Goal: Task Accomplishment & Management: Complete application form

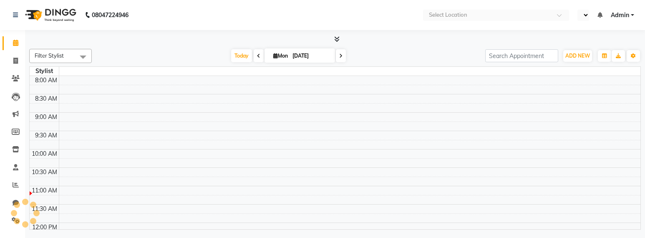
select select "en"
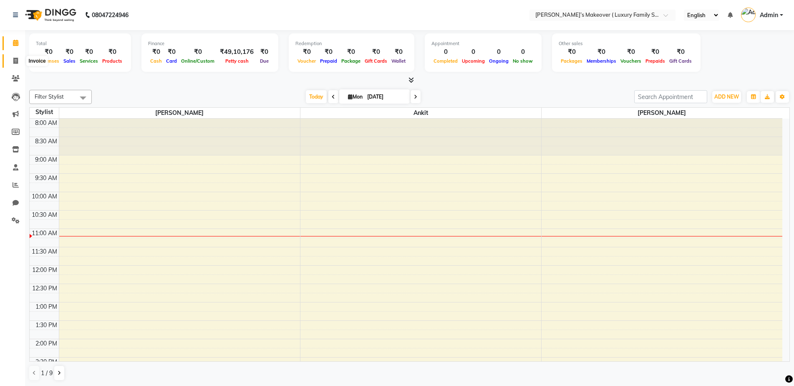
click at [23, 62] on span at bounding box center [15, 61] width 15 height 10
select select "service"
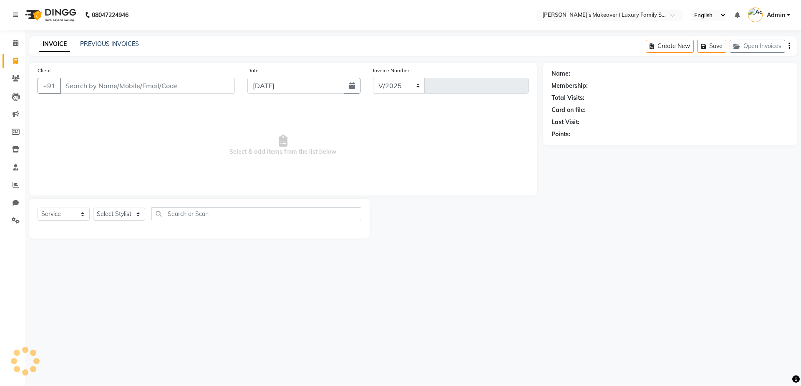
select select "7777"
type input "4068"
click at [148, 81] on input "Client" at bounding box center [147, 86] width 175 height 16
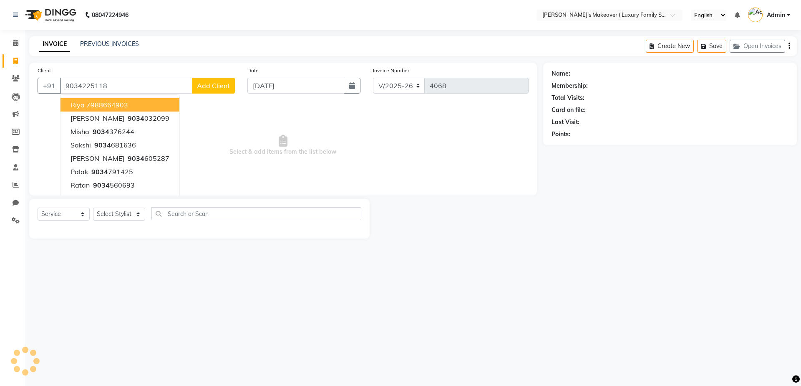
type input "9034225118"
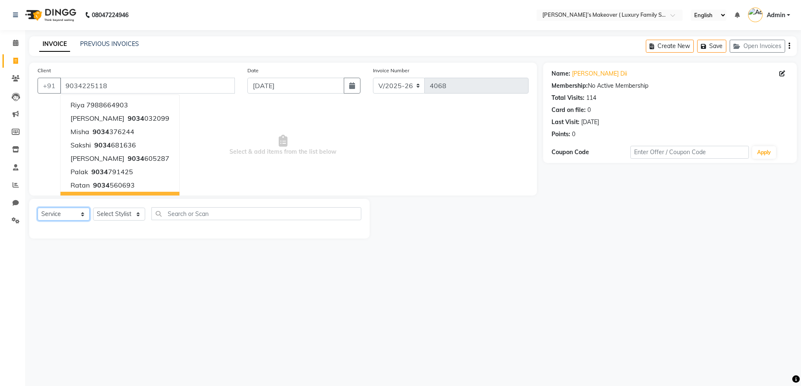
click at [63, 217] on select "Select Service Product Membership Package Voucher Prepaid Gift Card" at bounding box center [64, 213] width 52 height 13
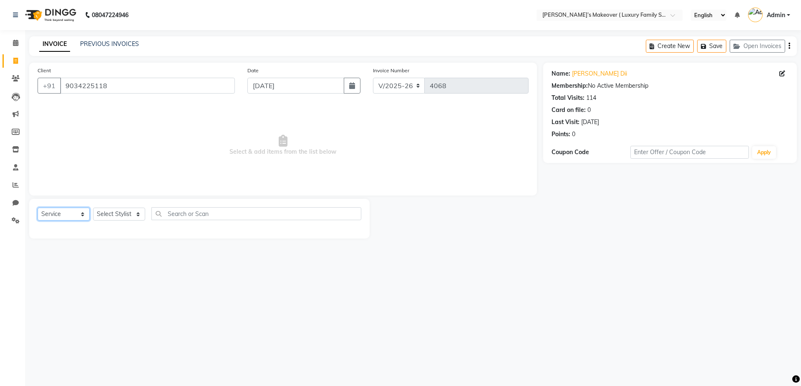
click at [38, 207] on select "Select Service Product Membership Package Voucher Prepaid Gift Card" at bounding box center [64, 213] width 52 height 13
click at [133, 215] on select "Select Stylist [PERSON_NAME] [PERSON_NAME] [PERSON_NAME] [PERSON_NAME] [PERSON_…" at bounding box center [119, 213] width 52 height 13
select select "69498"
click at [93, 207] on select "Select Stylist [PERSON_NAME] [PERSON_NAME] [PERSON_NAME] [PERSON_NAME] [PERSON_…" at bounding box center [119, 213] width 52 height 13
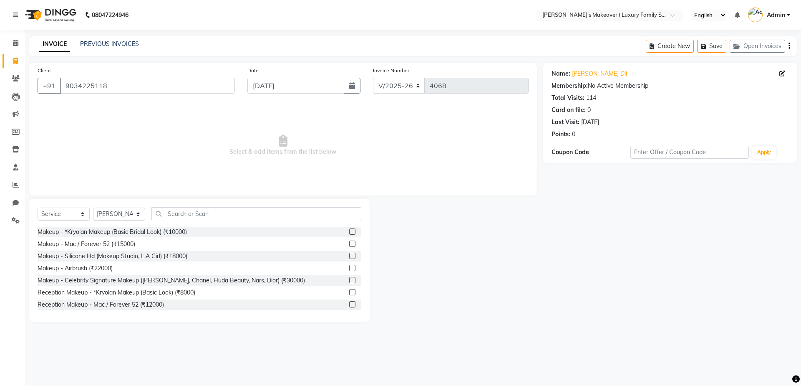
click at [193, 205] on div "Select Service Product Membership Package Voucher Prepaid Gift Card Select Styl…" at bounding box center [199, 260] width 341 height 123
click at [222, 212] on input "text" at bounding box center [257, 213] width 210 height 13
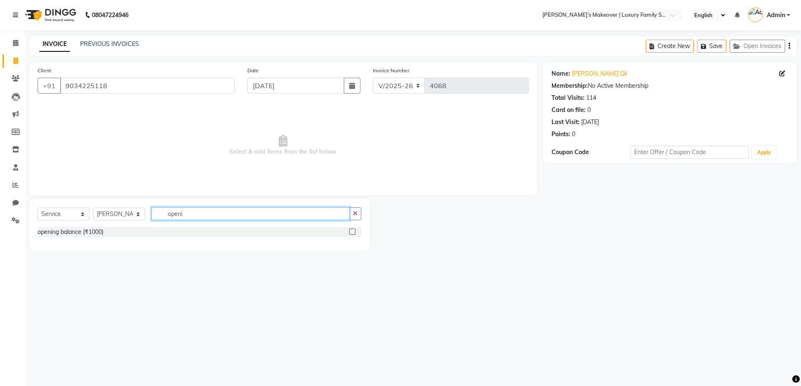
type input "openi"
click at [351, 229] on label at bounding box center [352, 231] width 6 height 6
click at [351, 229] on input "checkbox" at bounding box center [351, 231] width 5 height 5
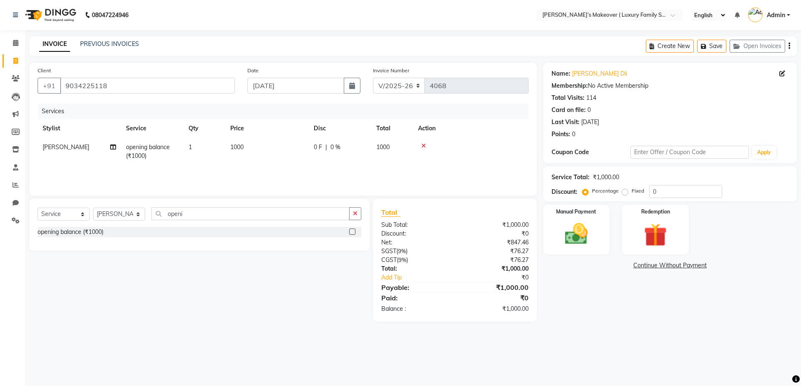
checkbox input "false"
click at [268, 147] on td "1000" at bounding box center [266, 152] width 83 height 28
select select "69498"
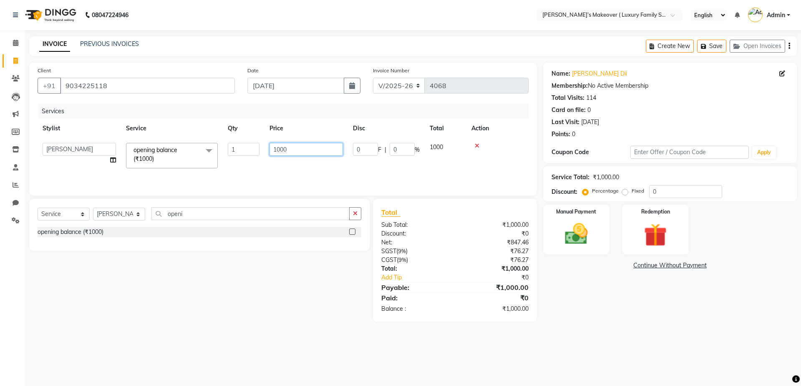
click at [306, 146] on input "1000" at bounding box center [306, 149] width 73 height 13
type input "1"
type input "8900"
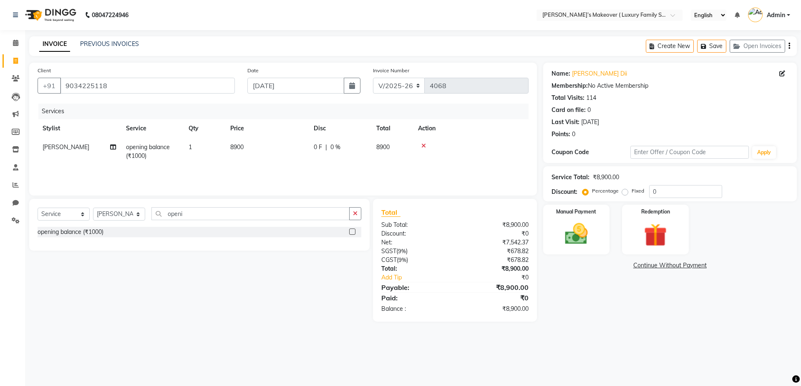
click at [652, 46] on icon "button" at bounding box center [790, 46] width 2 height 0
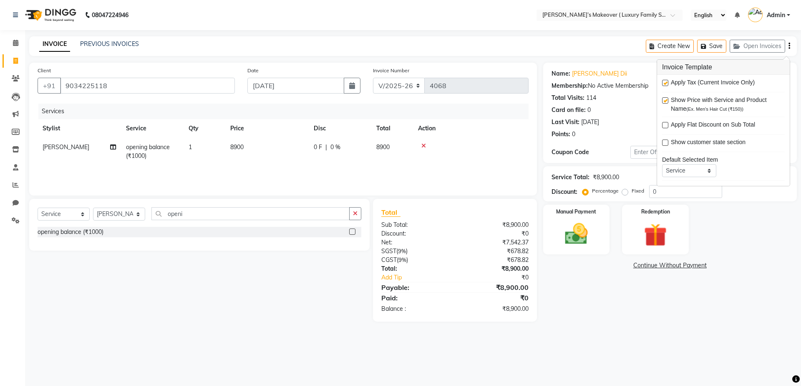
click at [652, 82] on label at bounding box center [665, 83] width 6 height 6
click at [652, 82] on input "checkbox" at bounding box center [664, 83] width 5 height 5
checkbox input "false"
click at [582, 227] on img at bounding box center [576, 234] width 39 height 28
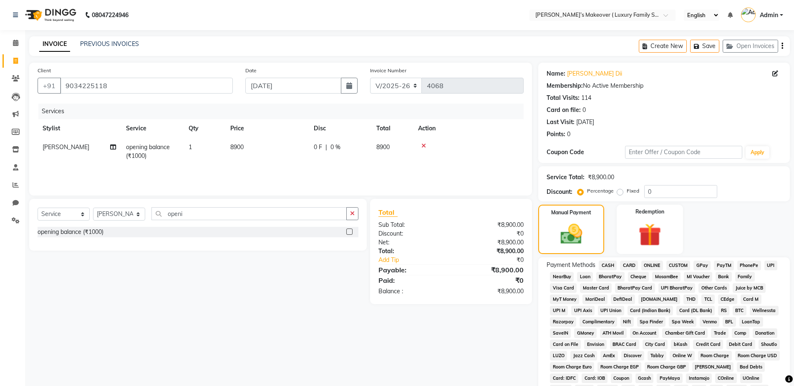
drag, startPoint x: 610, startPoint y: 266, endPoint x: 610, endPoint y: 261, distance: 5.0
click at [610, 238] on span "CASH" at bounding box center [608, 265] width 18 height 10
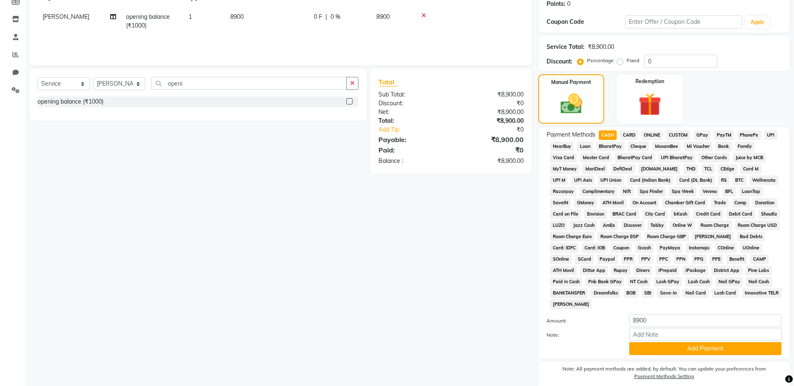
scroll to position [164, 0]
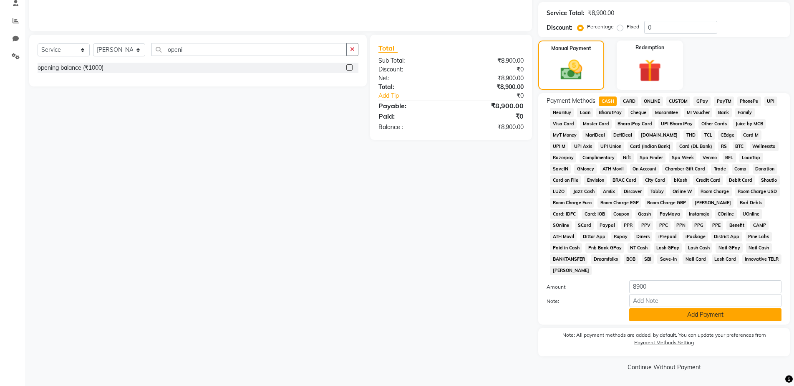
click at [652, 238] on button "Add Payment" at bounding box center [705, 314] width 152 height 13
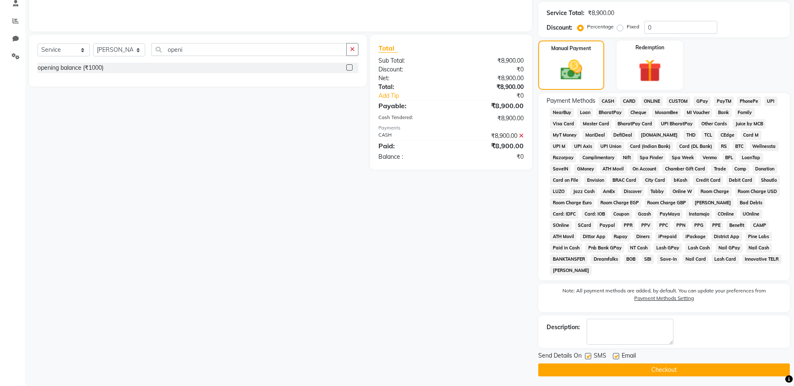
click at [652, 238] on button "Checkout" at bounding box center [664, 369] width 252 height 13
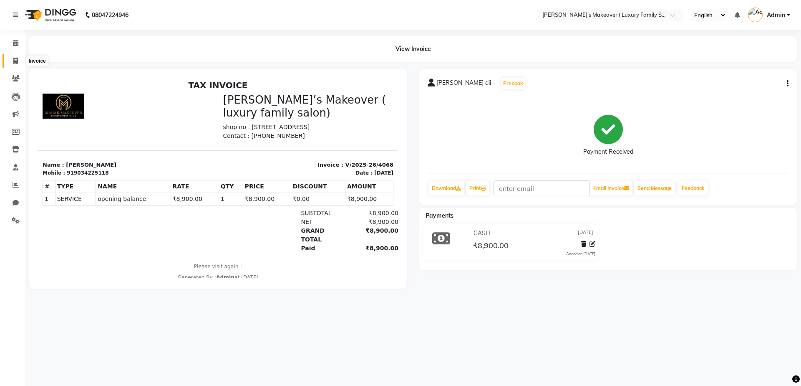
click at [18, 61] on icon at bounding box center [15, 61] width 5 height 6
select select "service"
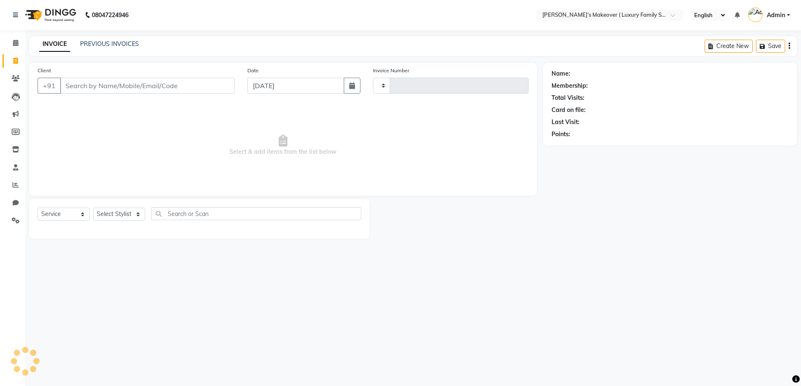
type input "4069"
select select "7777"
click at [122, 89] on input "Client" at bounding box center [147, 86] width 175 height 16
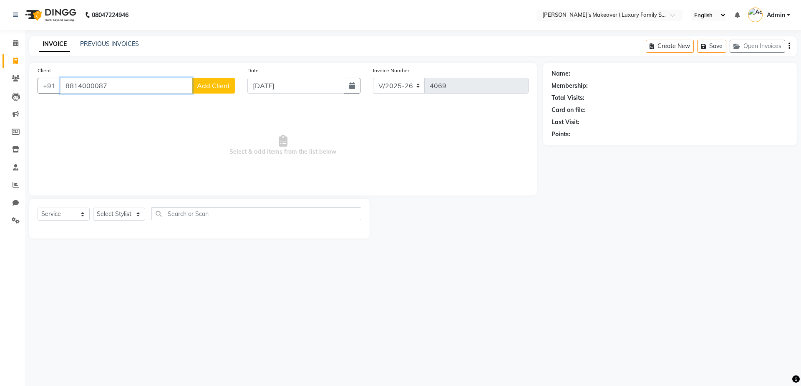
click at [134, 86] on input "8814000087" at bounding box center [126, 86] width 132 height 16
type input "8"
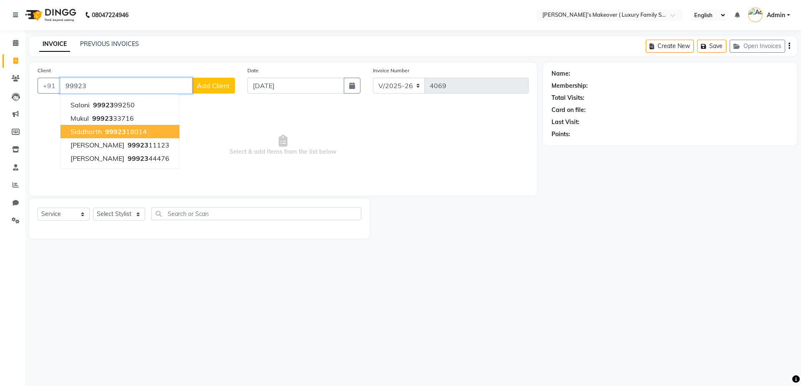
click at [138, 137] on button "siddharth 99923 18014" at bounding box center [120, 131] width 119 height 13
type input "9992318014"
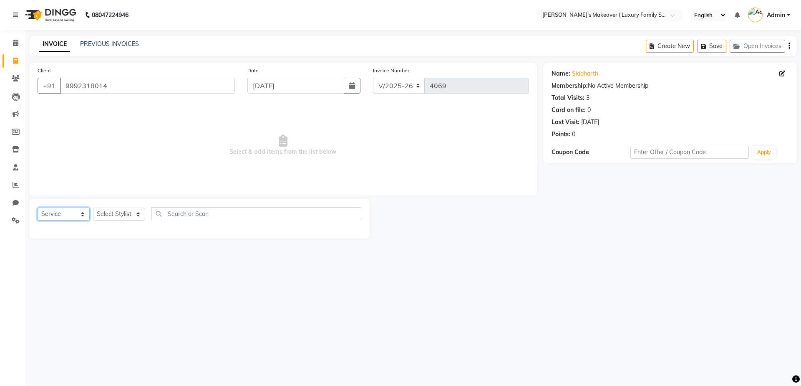
click at [63, 213] on select "Select Service Product Membership Package Voucher Prepaid Gift Card" at bounding box center [64, 213] width 52 height 13
click at [38, 207] on select "Select Service Product Membership Package Voucher Prepaid Gift Card" at bounding box center [64, 213] width 52 height 13
click at [136, 215] on select "Select Stylist [PERSON_NAME] [PERSON_NAME] [PERSON_NAME] [PERSON_NAME] [PERSON_…" at bounding box center [119, 213] width 52 height 13
select select "69517"
click at [93, 207] on select "Select Stylist [PERSON_NAME] [PERSON_NAME] [PERSON_NAME] [PERSON_NAME] [PERSON_…" at bounding box center [119, 213] width 52 height 13
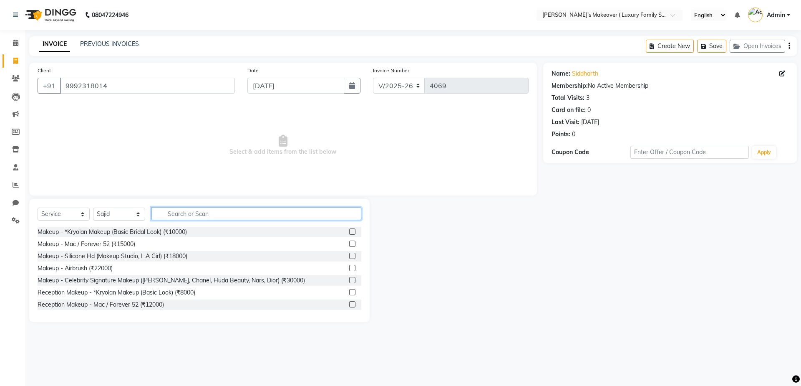
click at [242, 212] on input "text" at bounding box center [257, 213] width 210 height 13
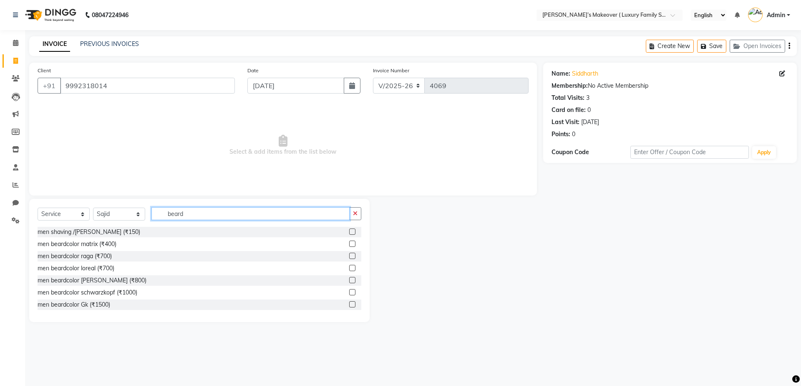
type input "beard"
click at [349, 231] on label at bounding box center [352, 231] width 6 height 6
click at [349, 231] on input "checkbox" at bounding box center [351, 231] width 5 height 5
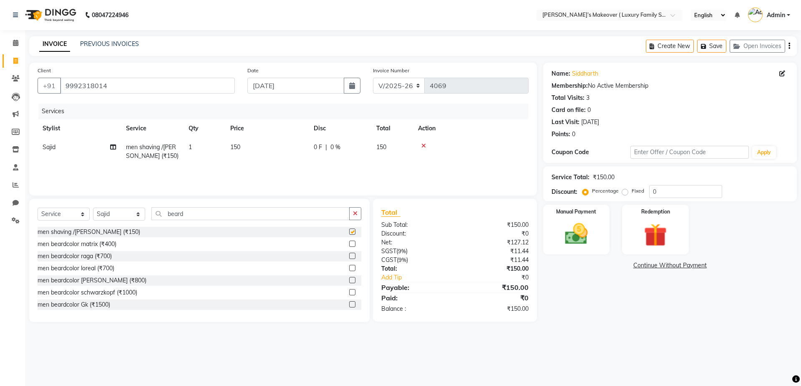
checkbox input "false"
click at [652, 46] on icon "button" at bounding box center [790, 46] width 2 height 0
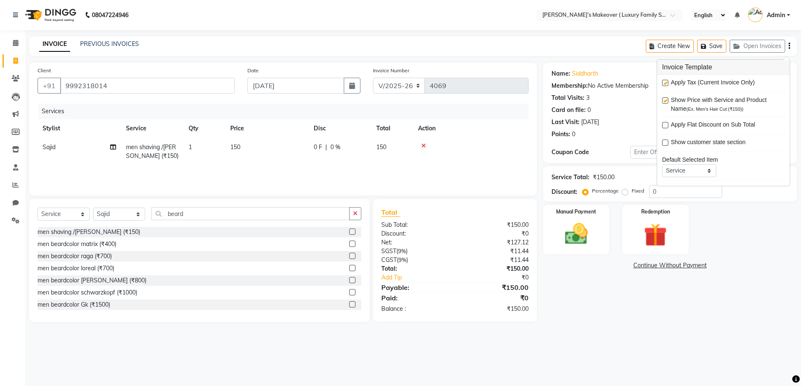
click at [652, 83] on label at bounding box center [665, 83] width 6 height 6
click at [652, 83] on input "checkbox" at bounding box center [664, 83] width 5 height 5
checkbox input "false"
click at [591, 218] on div "Manual Payment" at bounding box center [576, 229] width 69 height 51
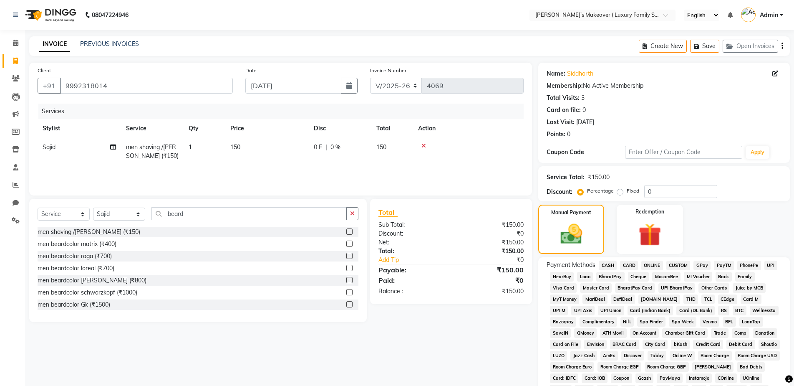
click at [602, 238] on span "CASH" at bounding box center [608, 265] width 18 height 10
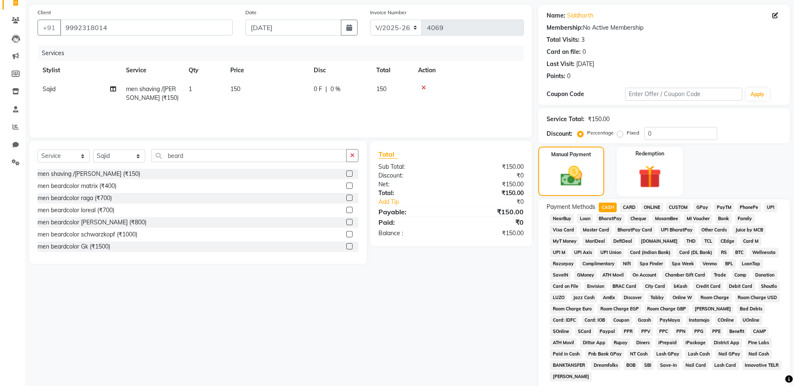
scroll to position [164, 0]
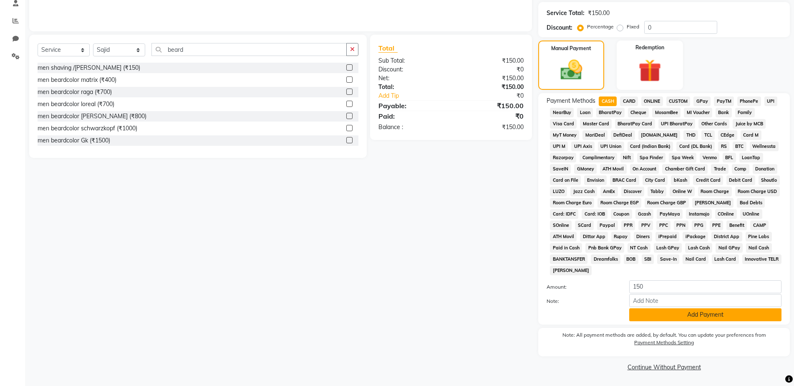
click at [649, 238] on button "Add Payment" at bounding box center [705, 314] width 152 height 13
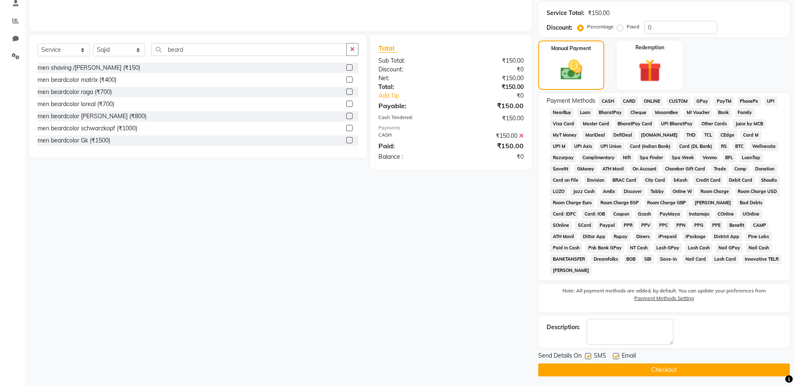
click at [647, 238] on button "Checkout" at bounding box center [664, 369] width 252 height 13
